Goal: Transaction & Acquisition: Purchase product/service

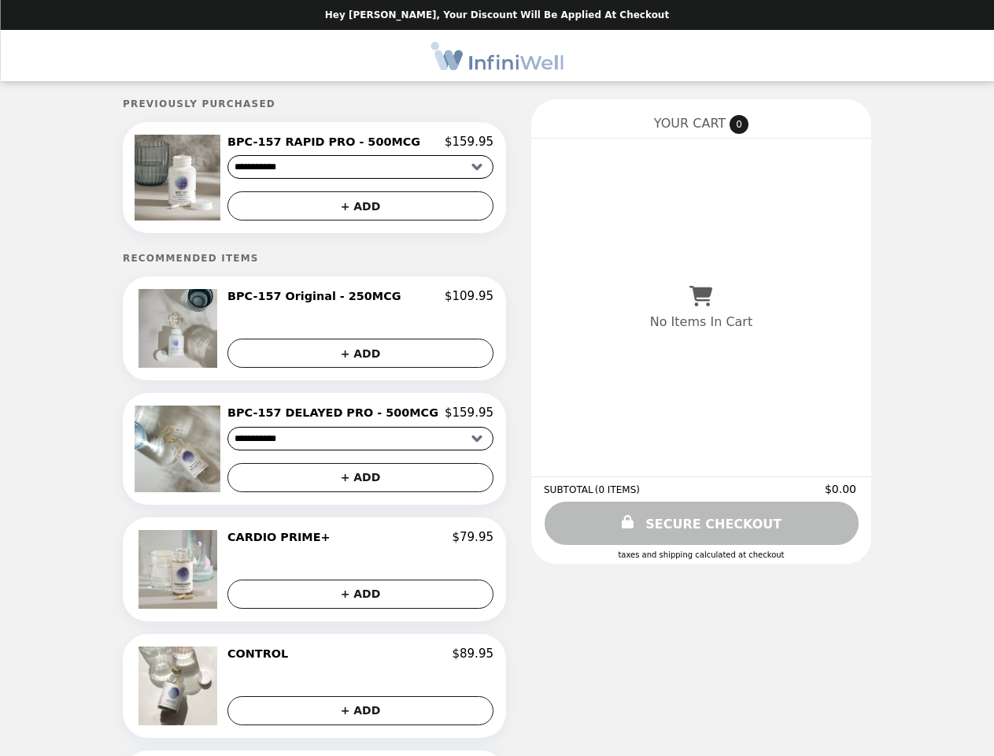
click at [205, 179] on img at bounding box center [180, 178] width 90 height 86
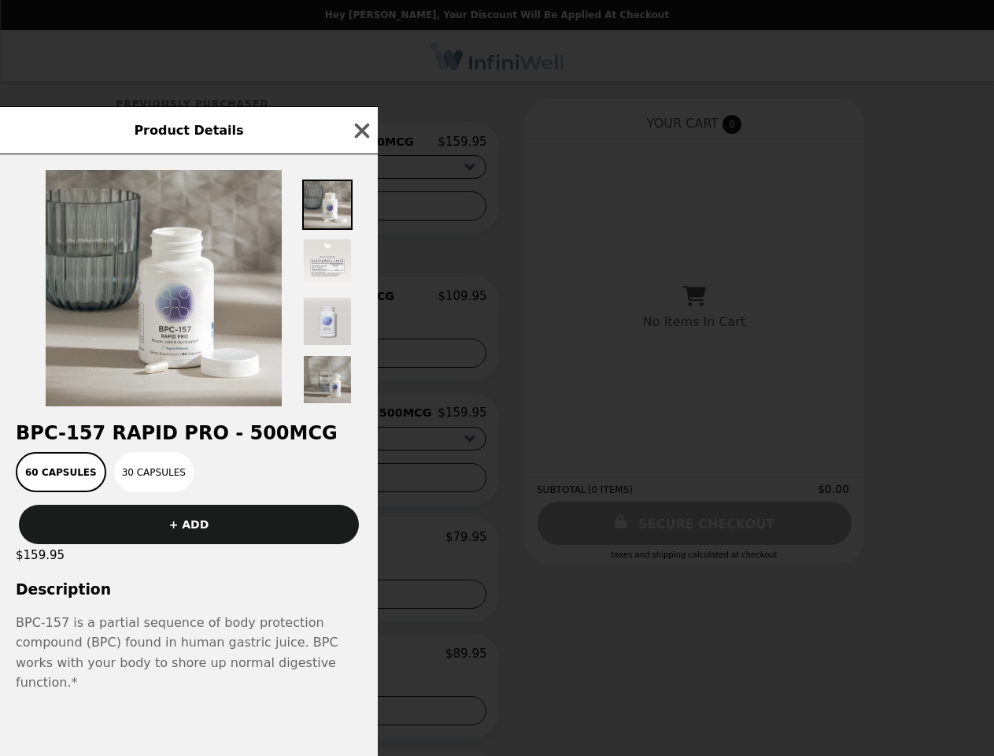
click at [360, 144] on div "Product Details BPC-157 RAPID PRO - 500MCG 60 Capsules 30 Capsules + ADD $159.9…" at bounding box center [497, 378] width 994 height 756
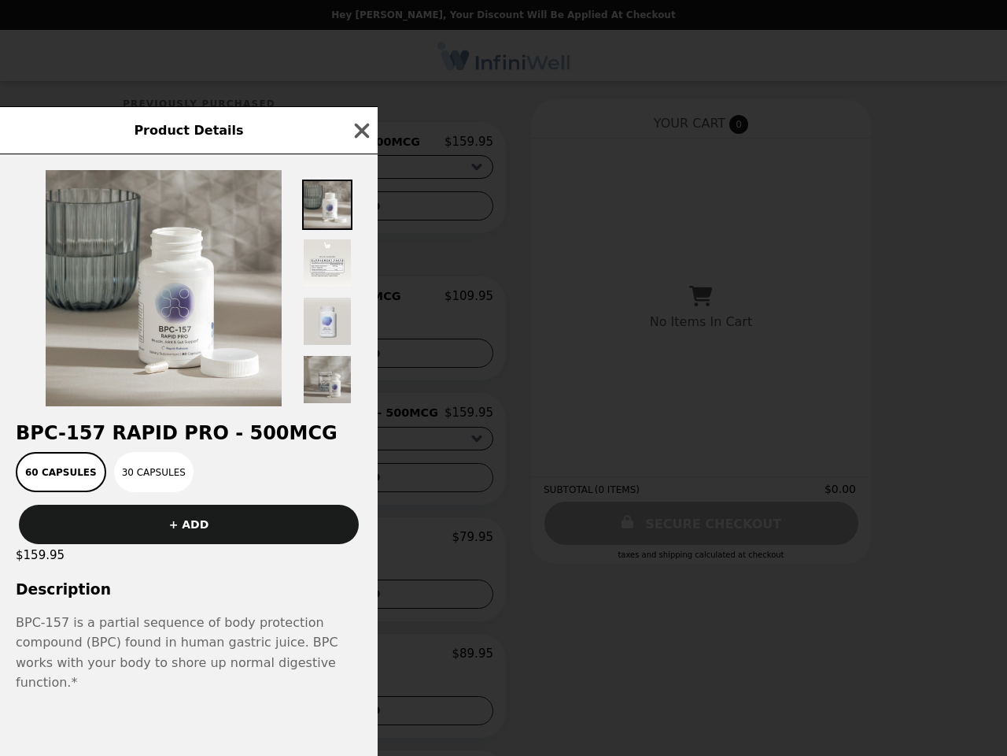
click at [360, 209] on div at bounding box center [189, 280] width 378 height 252
click at [205, 333] on img at bounding box center [164, 288] width 236 height 236
click at [360, 301] on div "Product Details BPC-157 RAPID PRO - 500MCG 60 Capsules 30 Capsules + ADD $159.9…" at bounding box center [503, 378] width 1007 height 756
click at [360, 357] on button "+ ADD" at bounding box center [360, 352] width 266 height 29
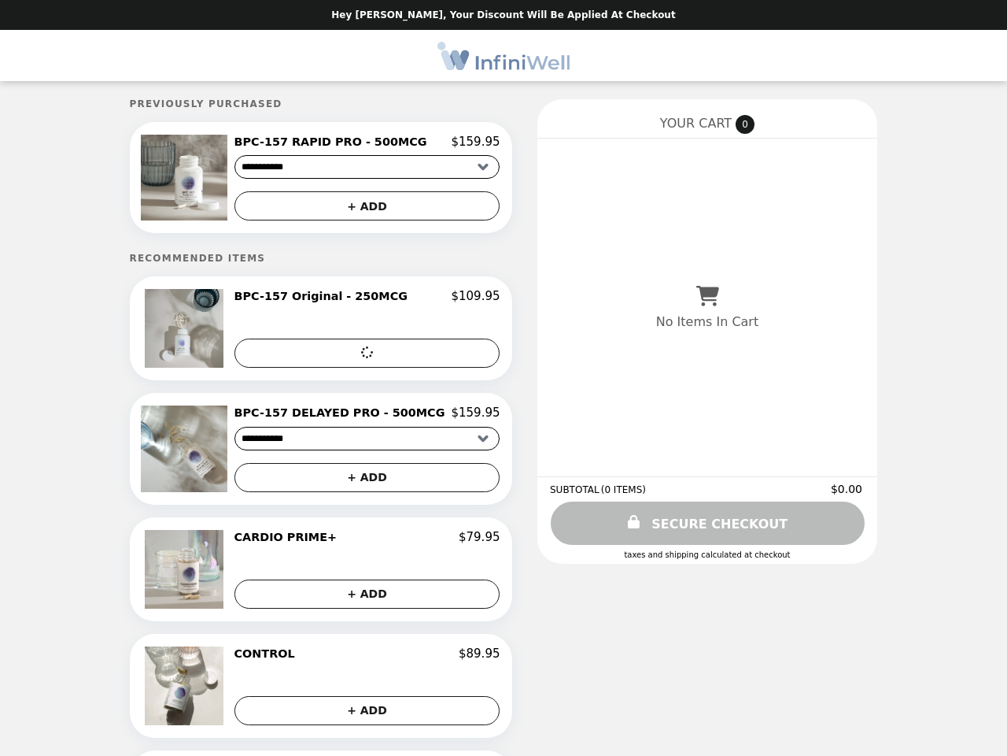
click at [205, 453] on img at bounding box center [186, 448] width 90 height 86
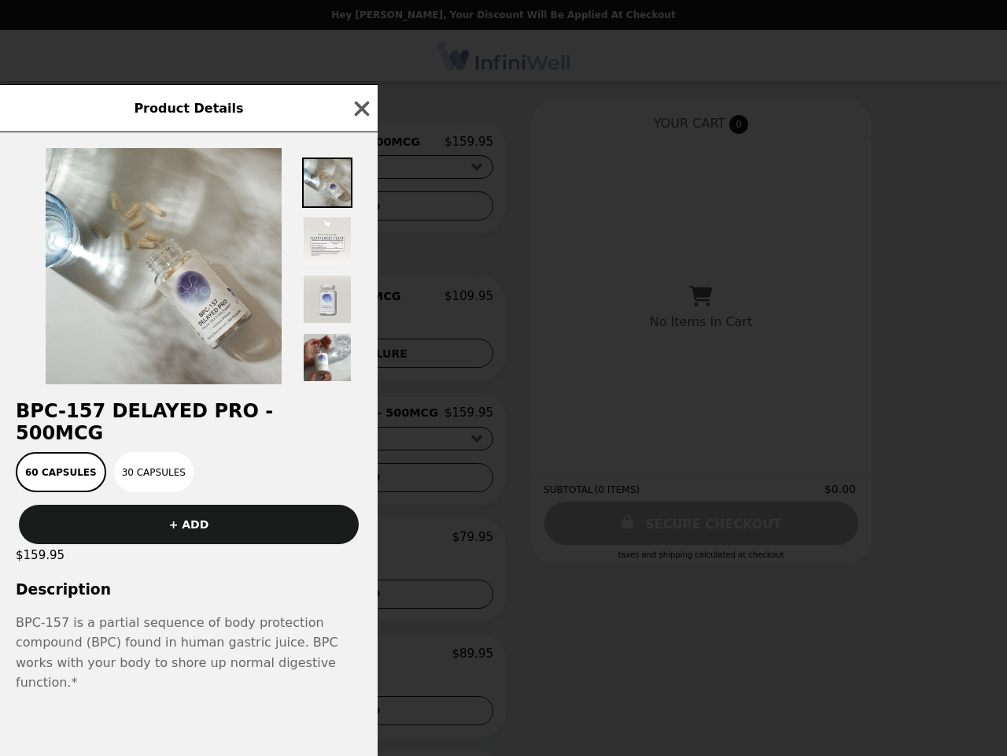
click at [360, 418] on div "Product Details BPC-157 DELAYED PRO - 500MCG 60 Capsules 30 Capsules + ADD $159…" at bounding box center [503, 378] width 1007 height 756
click at [360, 482] on div "60 Capsules 30 Capsules" at bounding box center [188, 472] width 359 height 40
click at [205, 575] on div "Product Details BPC-157 DELAYED PRO - 500MCG 60 Capsules 30 Capsules + ADD $159…" at bounding box center [503, 378] width 1007 height 756
